Goal: Task Accomplishment & Management: Manage account settings

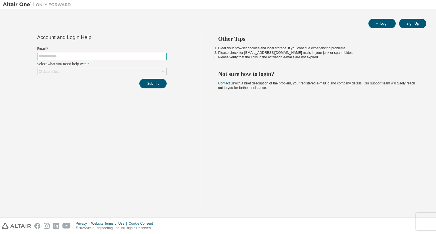
click at [88, 53] on span at bounding box center [101, 56] width 129 height 7
click at [84, 56] on input "text" at bounding box center [102, 56] width 127 height 5
type input "**********"
click at [97, 74] on div "Click to select" at bounding box center [101, 71] width 129 height 7
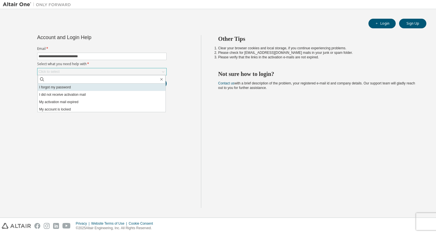
click at [82, 89] on li "I forgot my password" at bounding box center [102, 87] width 128 height 7
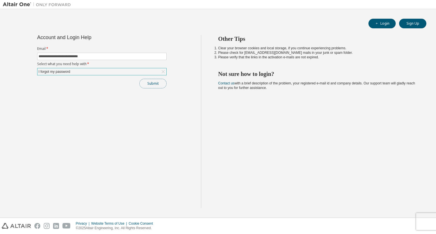
click at [158, 85] on button "Submit" at bounding box center [152, 84] width 27 height 10
click at [146, 84] on button "Submit" at bounding box center [152, 84] width 27 height 10
click at [388, 24] on button "Login" at bounding box center [381, 24] width 27 height 10
